Goal: Task Accomplishment & Management: Use online tool/utility

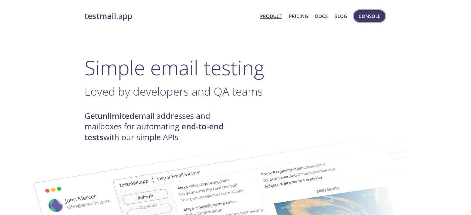
click at [375, 16] on span "Console" at bounding box center [369, 16] width 22 height 8
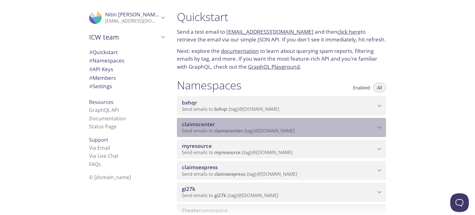
click at [280, 125] on span "claimscenter" at bounding box center [279, 124] width 194 height 7
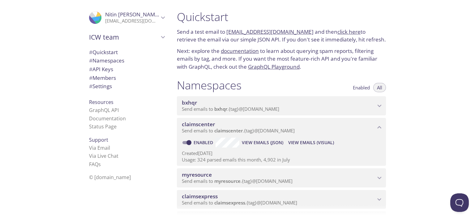
click at [309, 143] on span "View Emails (Visual)" at bounding box center [311, 142] width 46 height 7
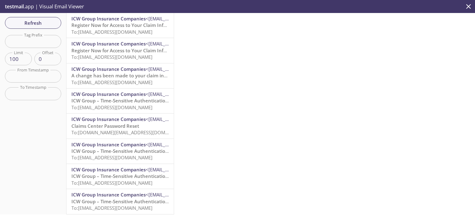
click at [153, 31] on span "To: [EMAIL_ADDRESS][DOMAIN_NAME]" at bounding box center [111, 32] width 81 height 6
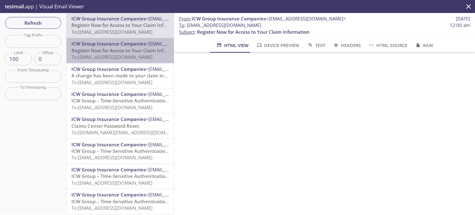
click at [129, 62] on div "ICW Group Insurance Companies <[EMAIL_ADDRESS][DOMAIN_NAME]> Register Now for A…" at bounding box center [120, 50] width 107 height 25
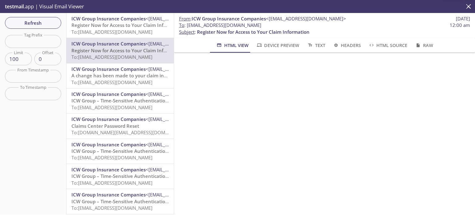
click at [94, 77] on span "A change has been made to your claim information" at bounding box center [128, 75] width 115 height 6
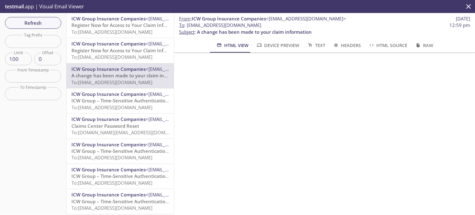
click at [114, 103] on span "ICW Group – Time-Sensitive Authentication Code" at bounding box center [126, 100] width 110 height 6
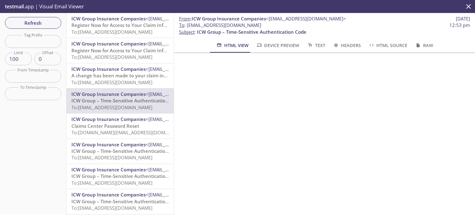
click at [466, 7] on icon "close" at bounding box center [469, 6] width 8 height 8
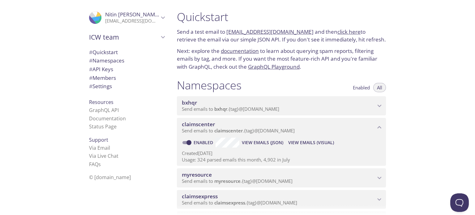
click at [146, 19] on p "[EMAIL_ADDRESS][DOMAIN_NAME]" at bounding box center [132, 21] width 54 height 6
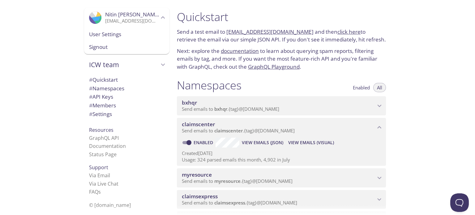
click at [100, 98] on span "# API Keys" at bounding box center [101, 96] width 24 height 7
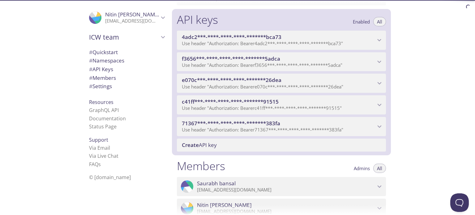
scroll to position [253, 0]
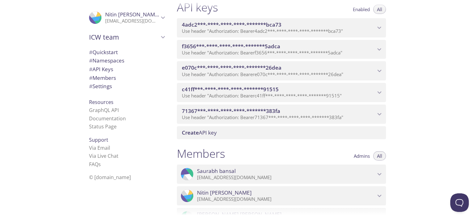
click at [352, 27] on span "4adc2***-****-****-****-*******bca73" at bounding box center [279, 24] width 194 height 7
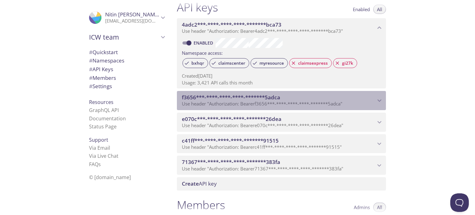
click at [310, 102] on span "Use header "Authorization: Bearer f3656***-****-****-****-*******5adca "" at bounding box center [262, 104] width 161 height 6
